Goal: Task Accomplishment & Management: Complete application form

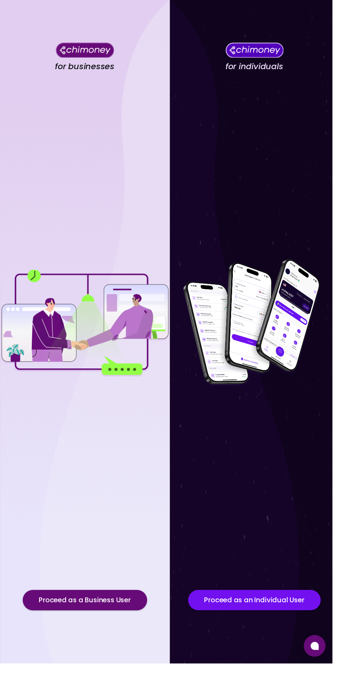
click at [116, 623] on button "Proceed as a Business User" at bounding box center [86, 612] width 127 height 21
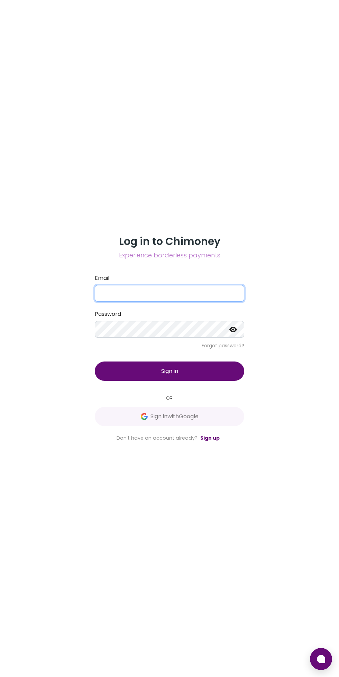
type input "[EMAIL_ADDRESS][DOMAIN_NAME]"
click at [95, 361] on button "Sign in" at bounding box center [169, 370] width 149 height 19
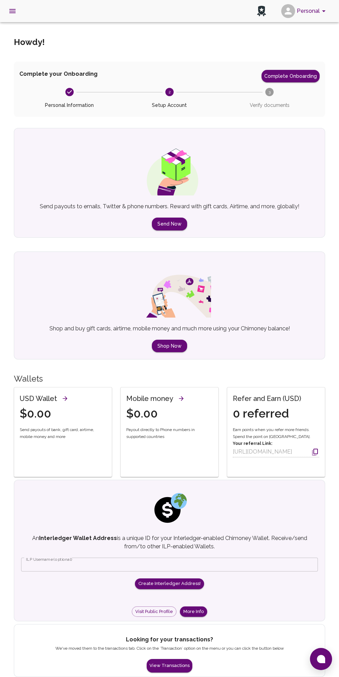
click at [276, 72] on button "Complete Onboarding" at bounding box center [291, 76] width 58 height 12
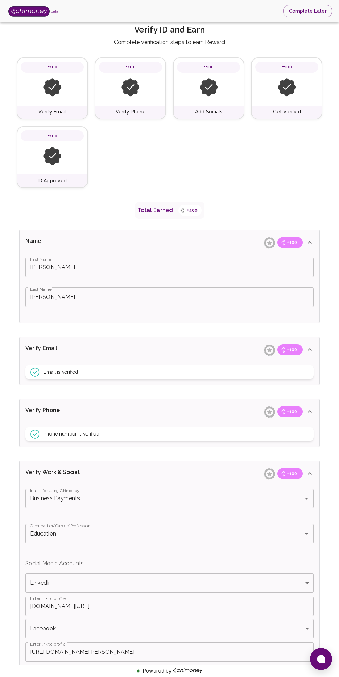
scroll to position [143, 0]
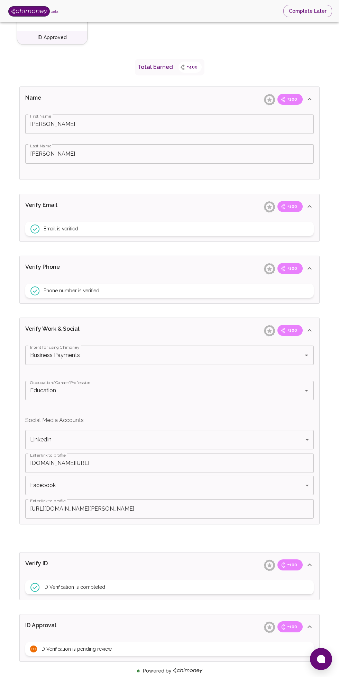
click at [194, 638] on div "ID Approval +100" at bounding box center [170, 626] width 300 height 25
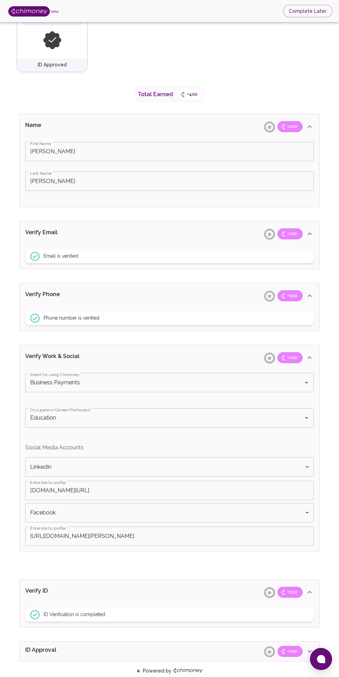
click at [292, 651] on span "+100" at bounding box center [292, 651] width 18 height 7
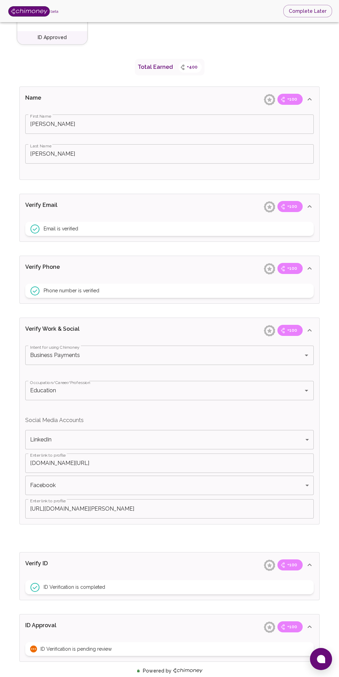
scroll to position [0, 0]
